Goal: Ask a question: Seek information or help from site administrators or community

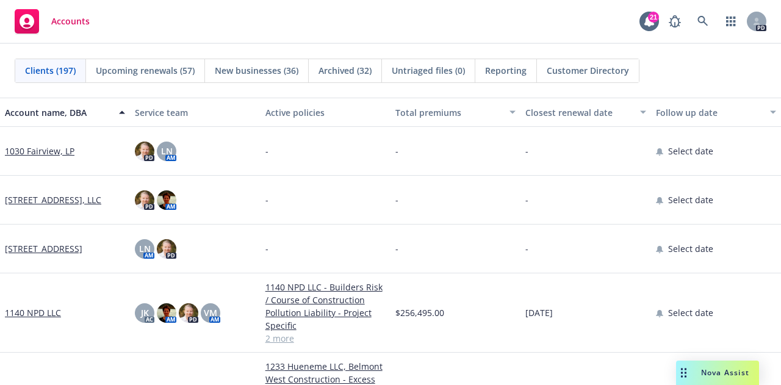
click at [726, 371] on span "Nova Assist" at bounding box center [725, 372] width 48 height 10
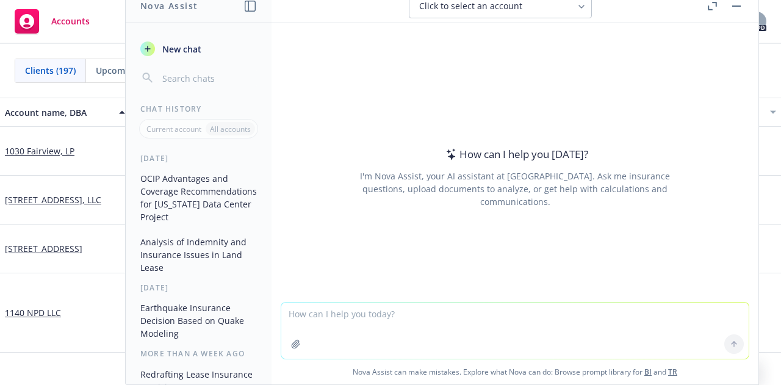
click at [321, 312] on textarea at bounding box center [514, 330] width 467 height 56
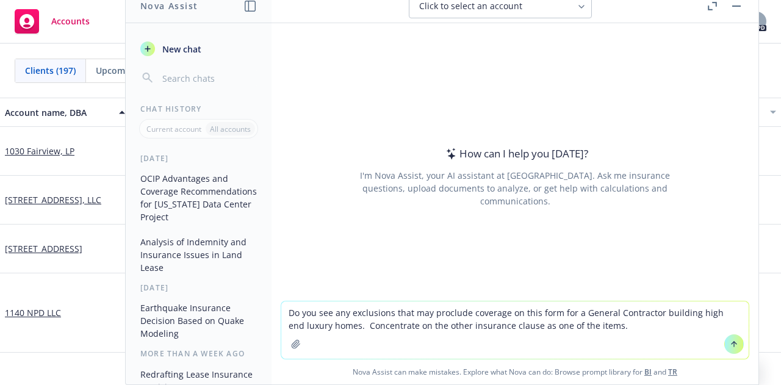
type textarea "Do you see any exclusions that may proclude coverage on this form for a General…"
click at [286, 340] on button "button" at bounding box center [296, 344] width 20 height 20
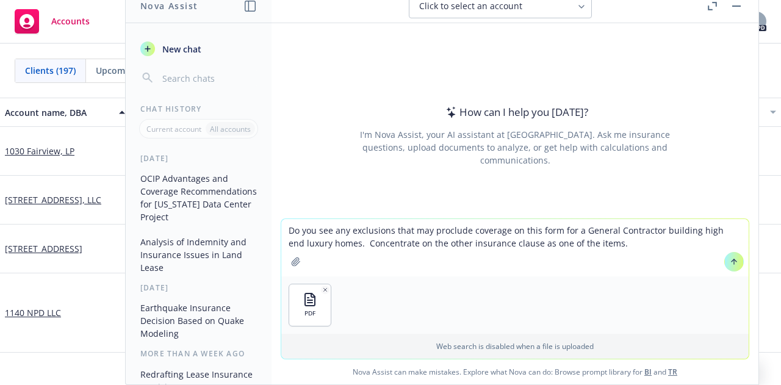
click at [732, 265] on icon at bounding box center [733, 261] width 9 height 9
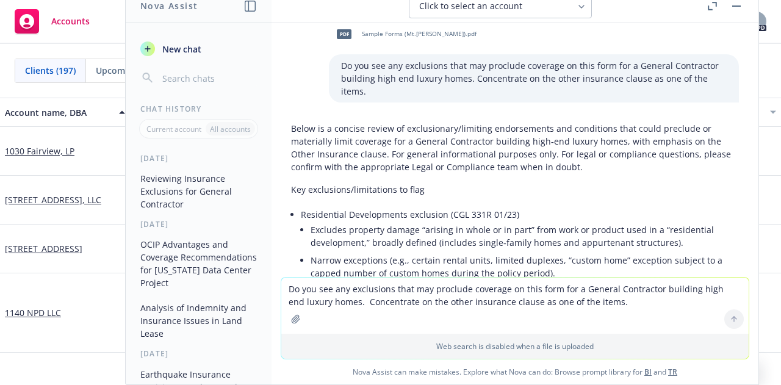
scroll to position [13, 0]
